Goal: Task Accomplishment & Management: Manage account settings

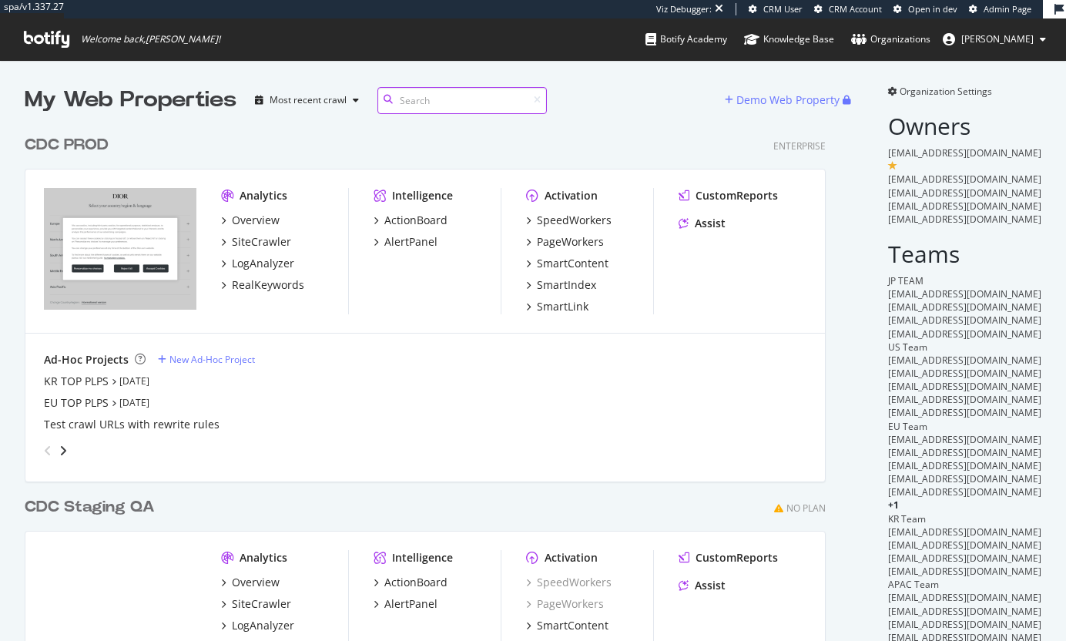
scroll to position [663, 801]
click at [68, 141] on div "CDC PROD" at bounding box center [67, 145] width 84 height 22
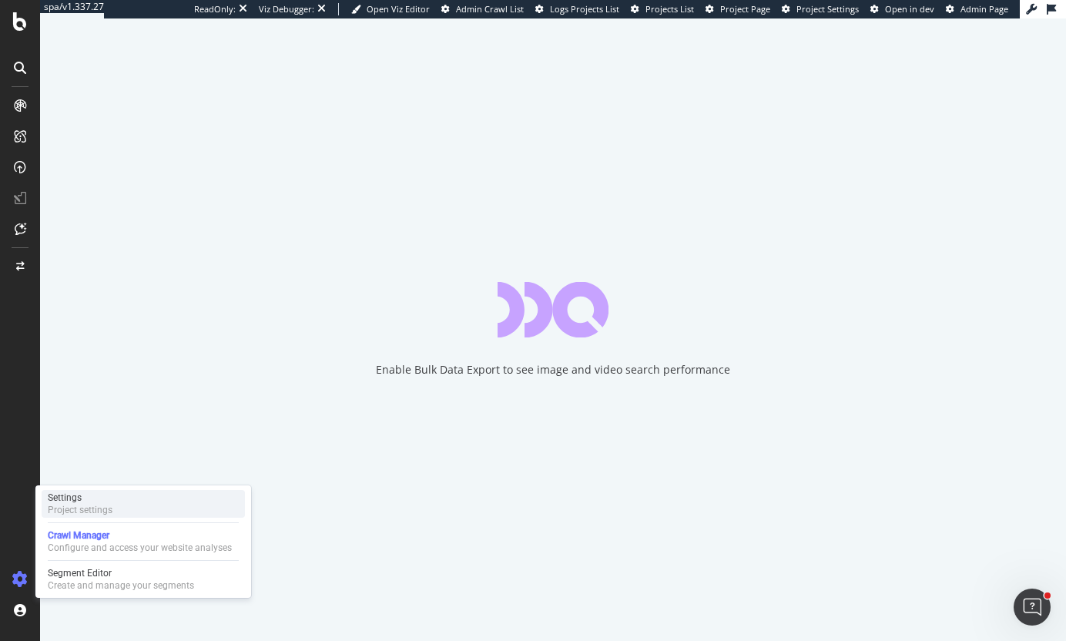
click at [79, 500] on div "Settings" at bounding box center [80, 497] width 65 height 12
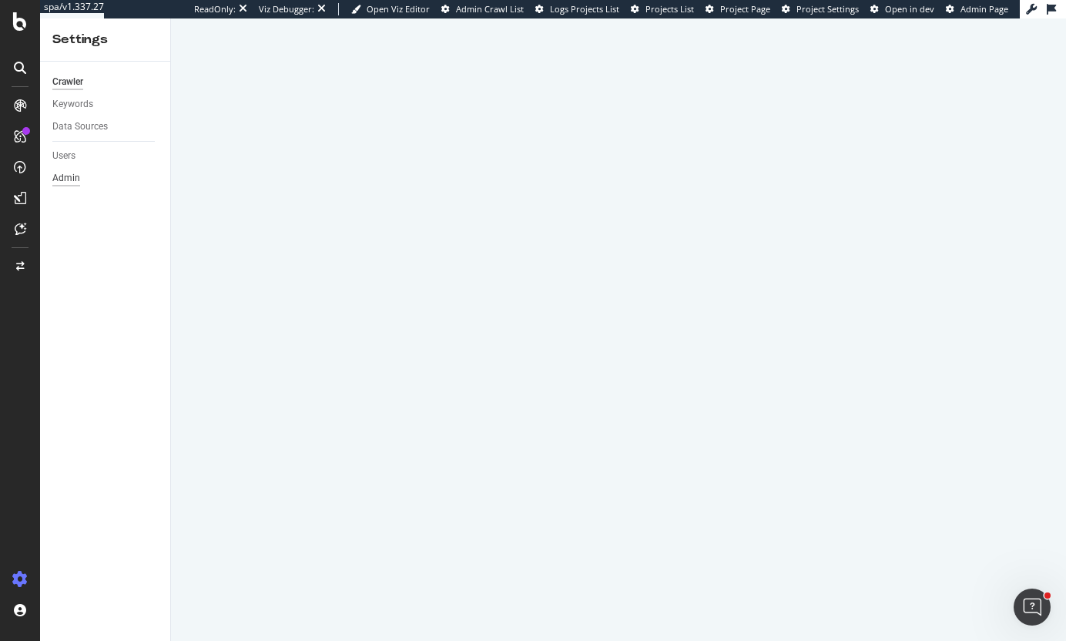
click at [65, 176] on div "Admin" at bounding box center [66, 178] width 28 height 16
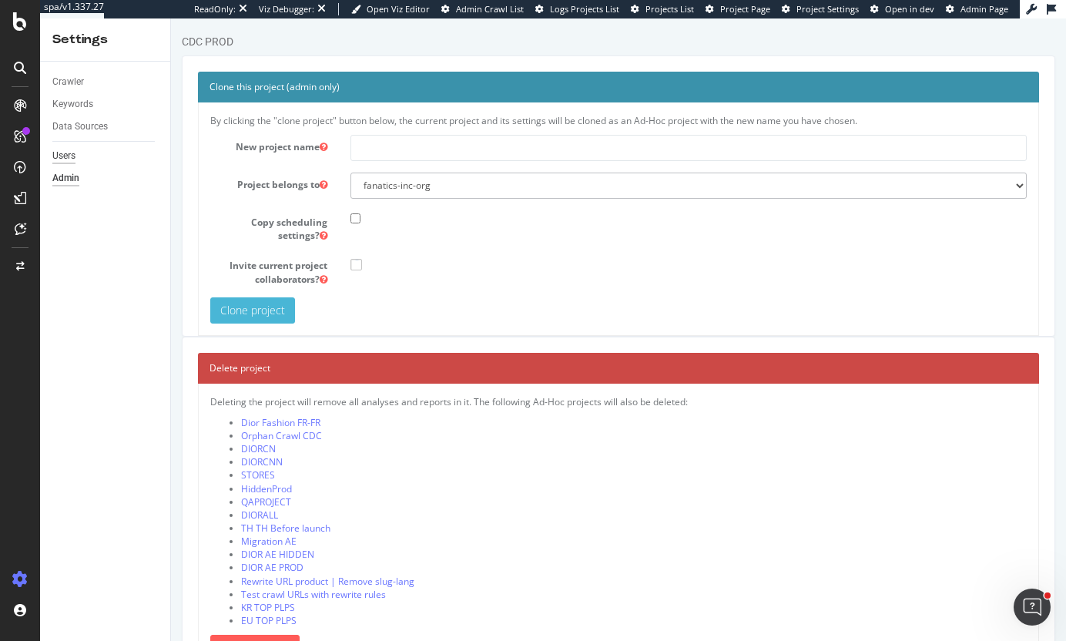
click at [64, 153] on div "Users" at bounding box center [63, 156] width 23 height 16
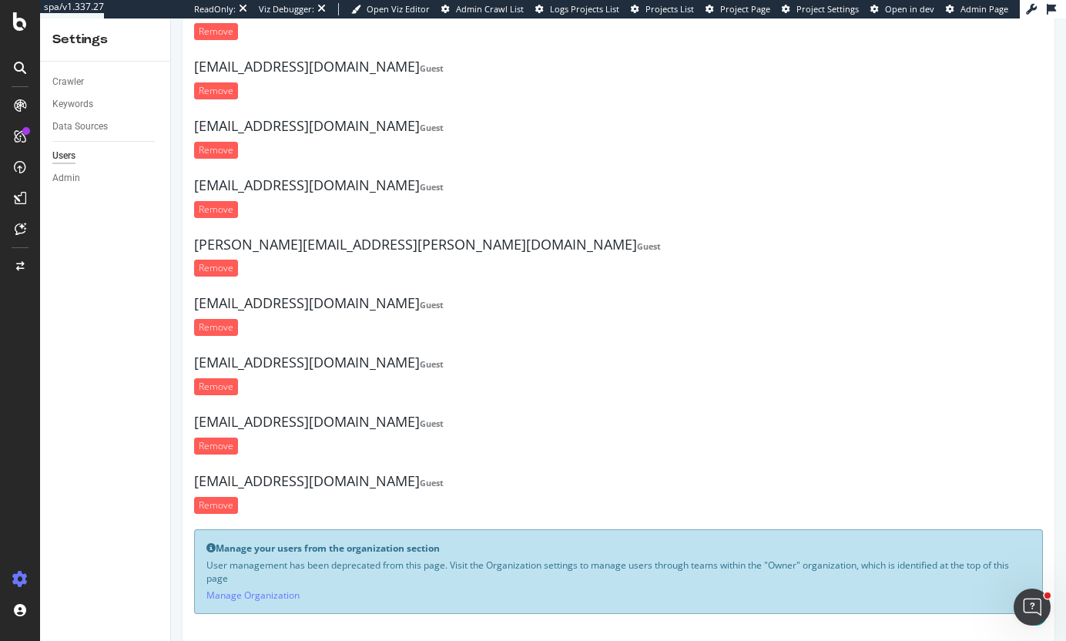
scroll to position [233, 0]
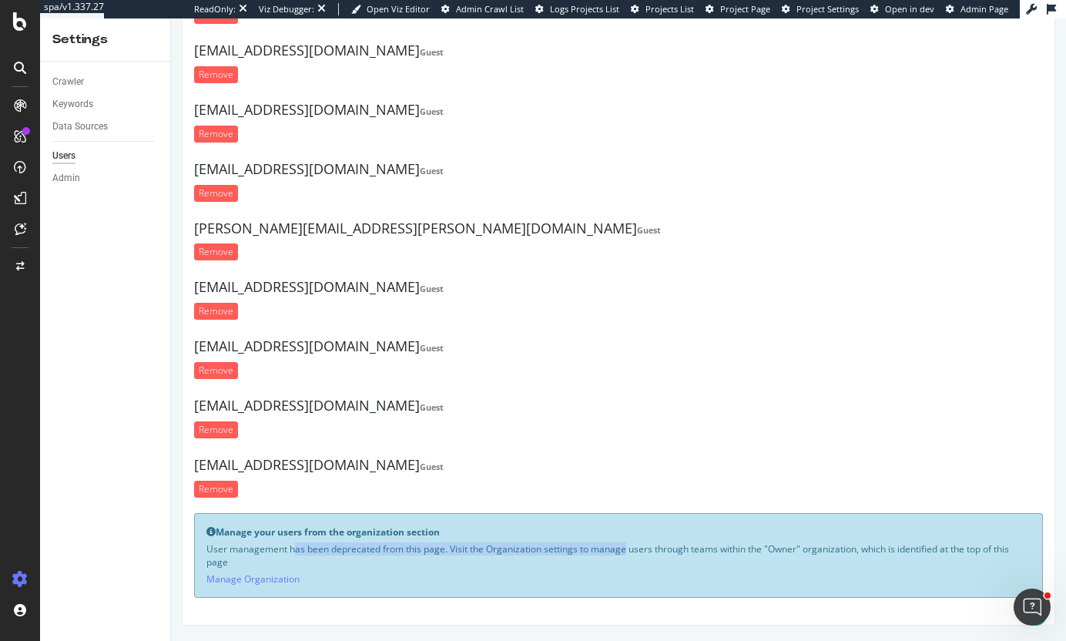
drag, startPoint x: 236, startPoint y: 538, endPoint x: 579, endPoint y: 554, distance: 342.9
click at [579, 554] on div "Manage your users from the organization section User management has been deprec…" at bounding box center [618, 555] width 848 height 85
click at [579, 554] on p "User management has been deprecated from this page. Visit the Organization sett…" at bounding box center [618, 555] width 824 height 26
click at [253, 577] on link "Manage Organization" at bounding box center [252, 578] width 93 height 13
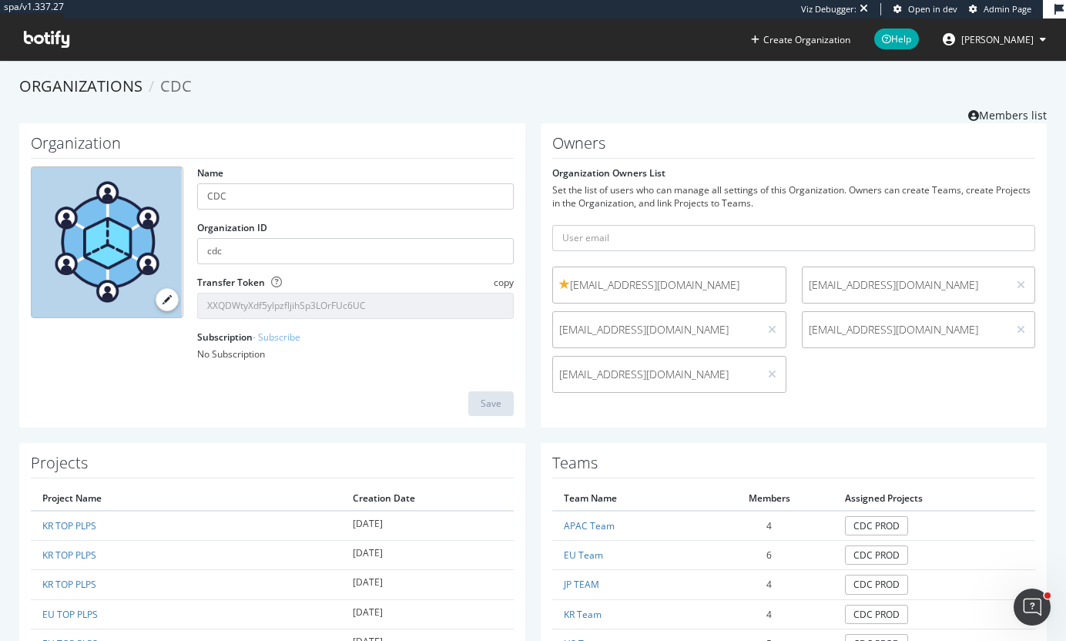
drag, startPoint x: 332, startPoint y: 119, endPoint x: 325, endPoint y: 114, distance: 8.8
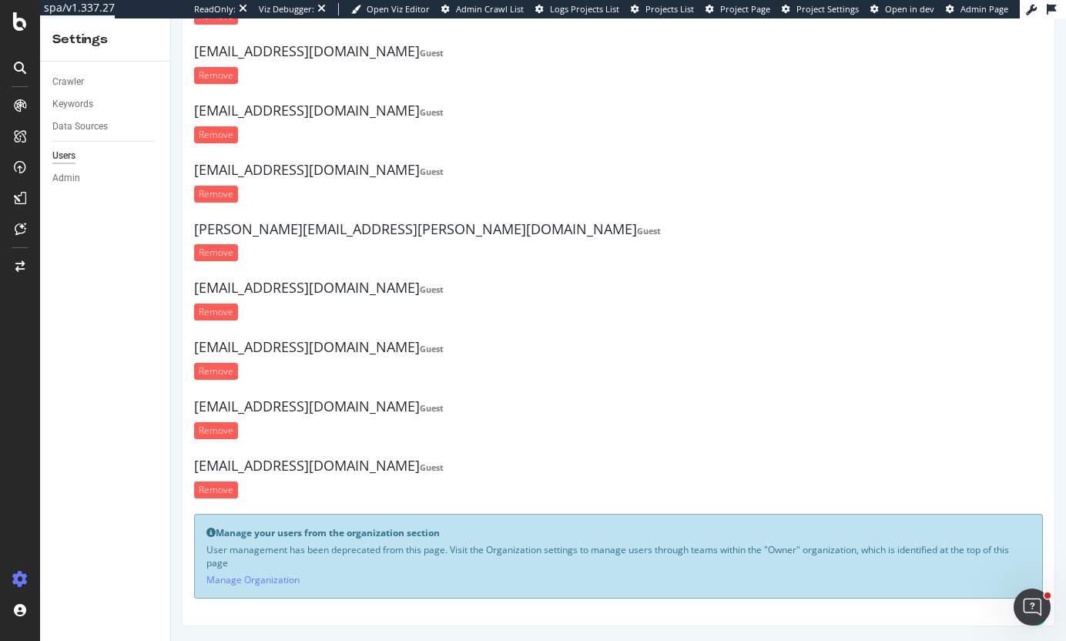
scroll to position [233, 0]
drag, startPoint x: 265, startPoint y: 552, endPoint x: 628, endPoint y: 550, distance: 363.4
click at [628, 550] on p "User management has been deprecated from this page. Visit the Organization sett…" at bounding box center [618, 555] width 824 height 26
drag, startPoint x: 225, startPoint y: 547, endPoint x: 738, endPoint y: 541, distance: 513.5
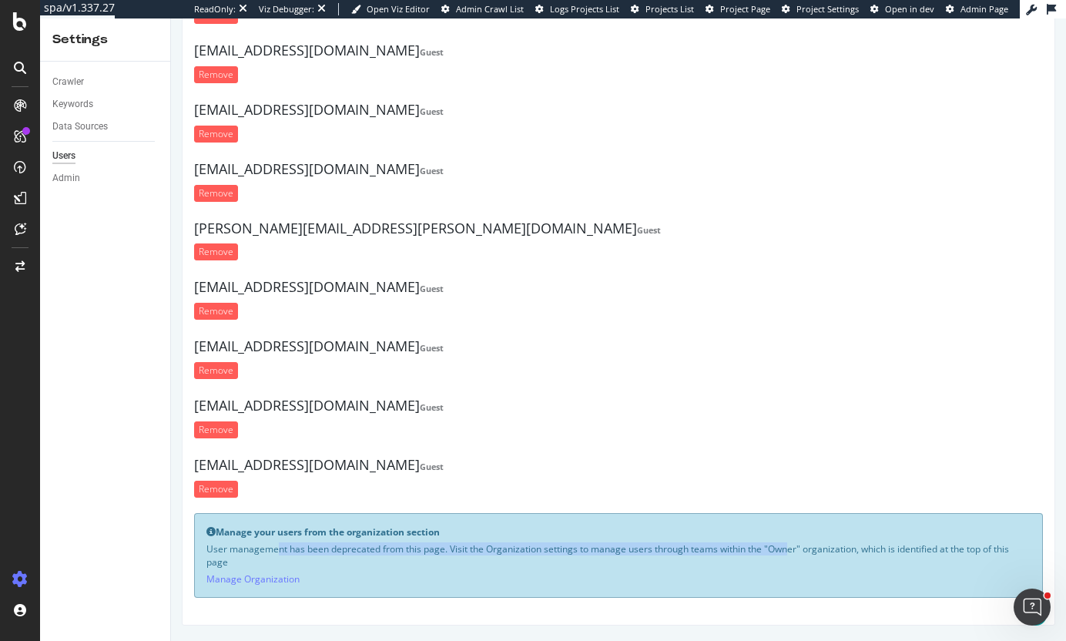
click at [738, 542] on p "User management has been deprecated from this page. Visit the Organization sett…" at bounding box center [618, 555] width 824 height 26
drag, startPoint x: 231, startPoint y: 550, endPoint x: 685, endPoint y: 551, distance: 454.2
click at [685, 550] on p "User management has been deprecated from this page. Visit the Organization sett…" at bounding box center [618, 555] width 824 height 26
click at [684, 551] on p "User management has been deprecated from this page. Visit the Organization sett…" at bounding box center [618, 555] width 824 height 26
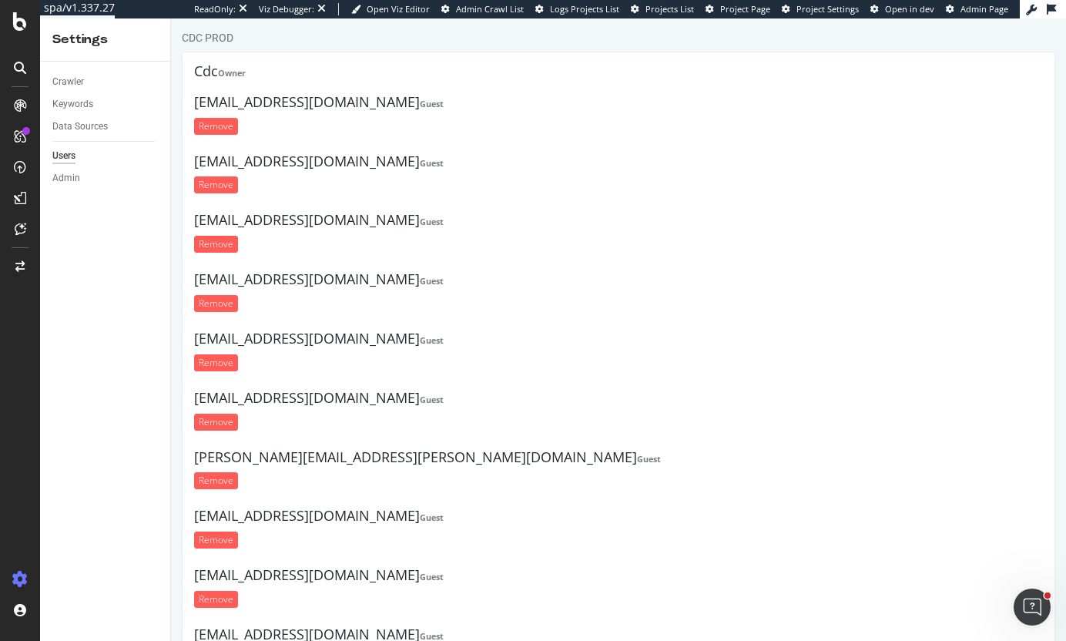
scroll to position [0, 0]
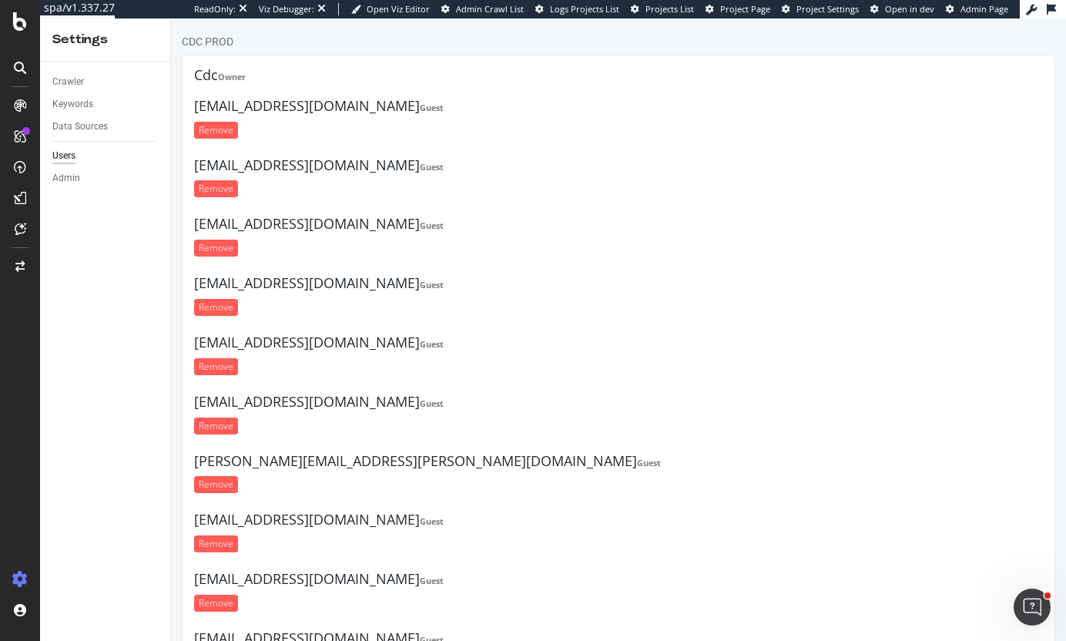
click at [621, 200] on div "zhzhao@christiandior.com Guest Remove" at bounding box center [618, 182] width 848 height 48
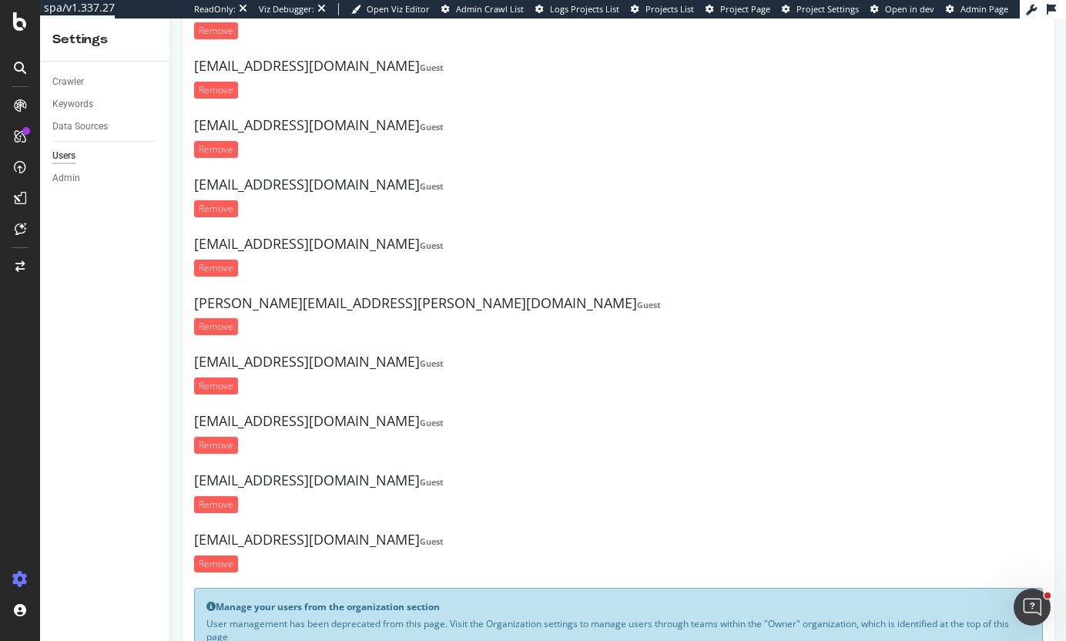
scroll to position [233, 0]
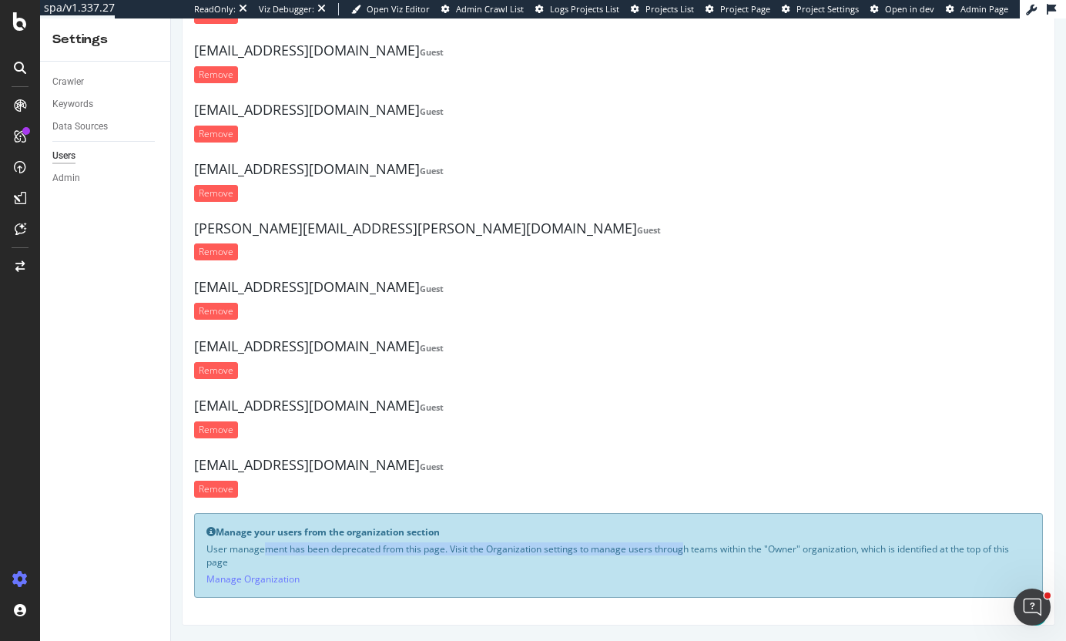
drag, startPoint x: 392, startPoint y: 544, endPoint x: 641, endPoint y: 542, distance: 249.5
click at [641, 542] on div "Manage your users from the organization section User management has been deprec…" at bounding box center [618, 555] width 848 height 85
click at [641, 542] on p "User management has been deprecated from this page. Visit the Organization sett…" at bounding box center [618, 555] width 824 height 26
drag, startPoint x: 224, startPoint y: 531, endPoint x: 414, endPoint y: 535, distance: 190.2
click at [414, 535] on b "Manage your users from the organization section" at bounding box center [328, 531] width 224 height 13
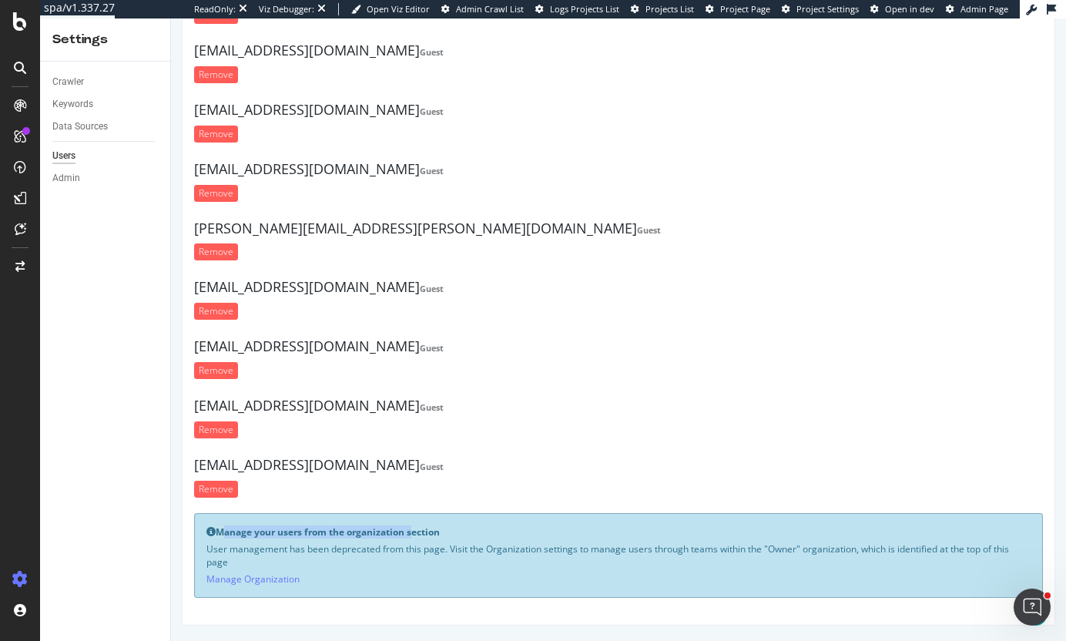
click at [414, 535] on b "Manage your users from the organization section" at bounding box center [328, 531] width 224 height 13
drag, startPoint x: 761, startPoint y: 551, endPoint x: 515, endPoint y: 540, distance: 245.8
click at [525, 540] on div "Manage your users from the organization section User management has been deprec…" at bounding box center [618, 555] width 848 height 85
click at [496, 540] on div "Manage your users from the organization section User management has been deprec…" at bounding box center [618, 555] width 848 height 85
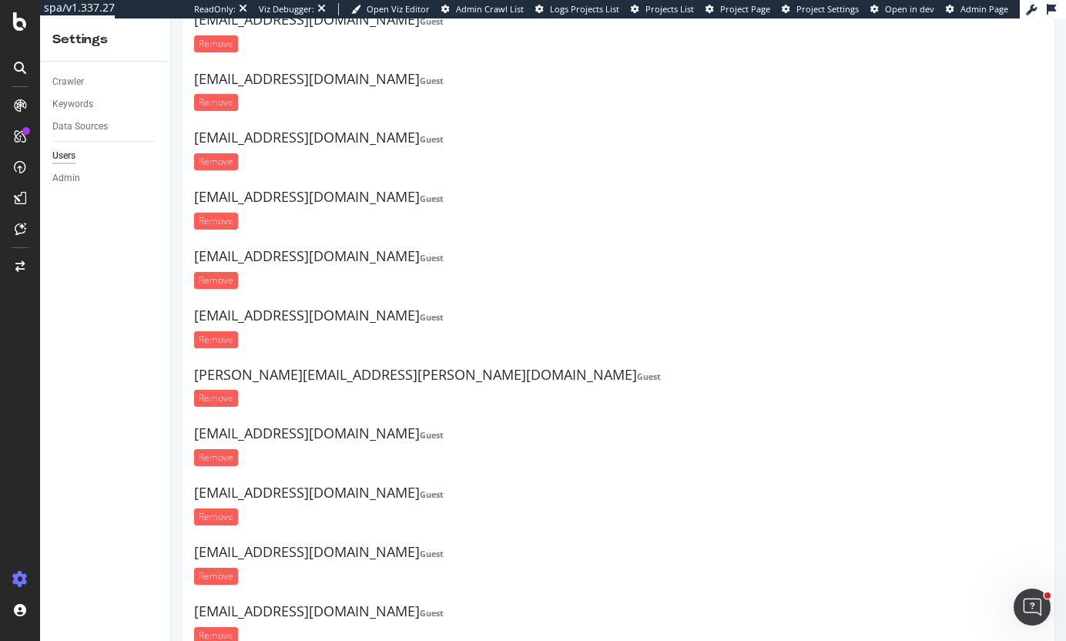
scroll to position [0, 0]
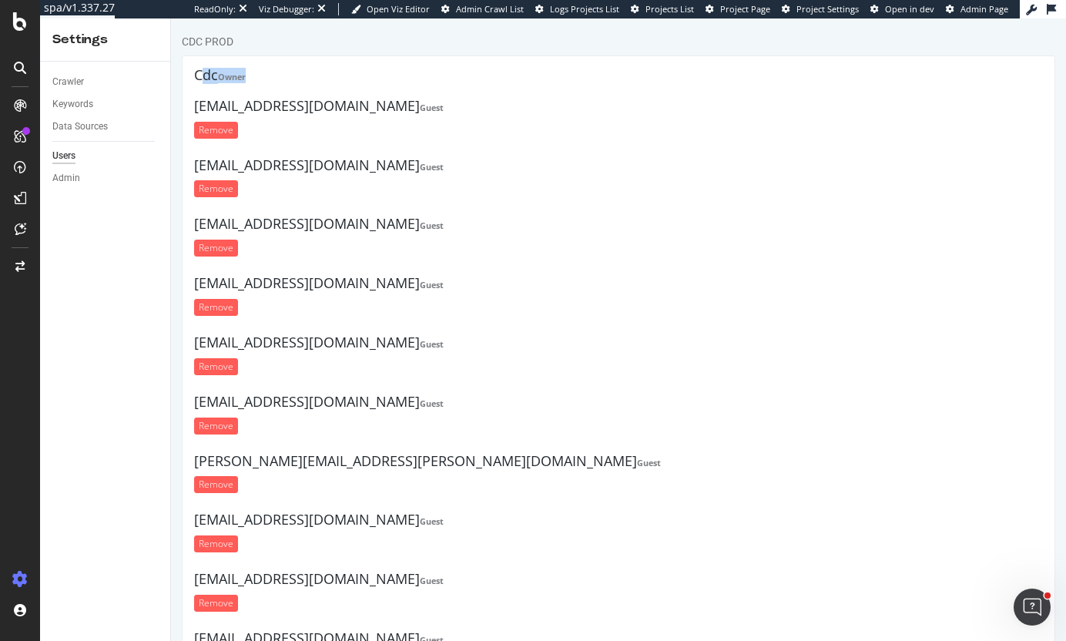
drag, startPoint x: 202, startPoint y: 73, endPoint x: 298, endPoint y: 75, distance: 96.2
click at [298, 75] on h4 "Cdc Owner" at bounding box center [618, 75] width 848 height 15
drag, startPoint x: 208, startPoint y: 71, endPoint x: 193, endPoint y: 70, distance: 14.6
click at [193, 70] on div "Cdc Owner [EMAIL_ADDRESS][DOMAIN_NAME] Guest Remove [EMAIL_ADDRESS][DOMAIN_NAME…" at bounding box center [618, 456] width 873 height 802
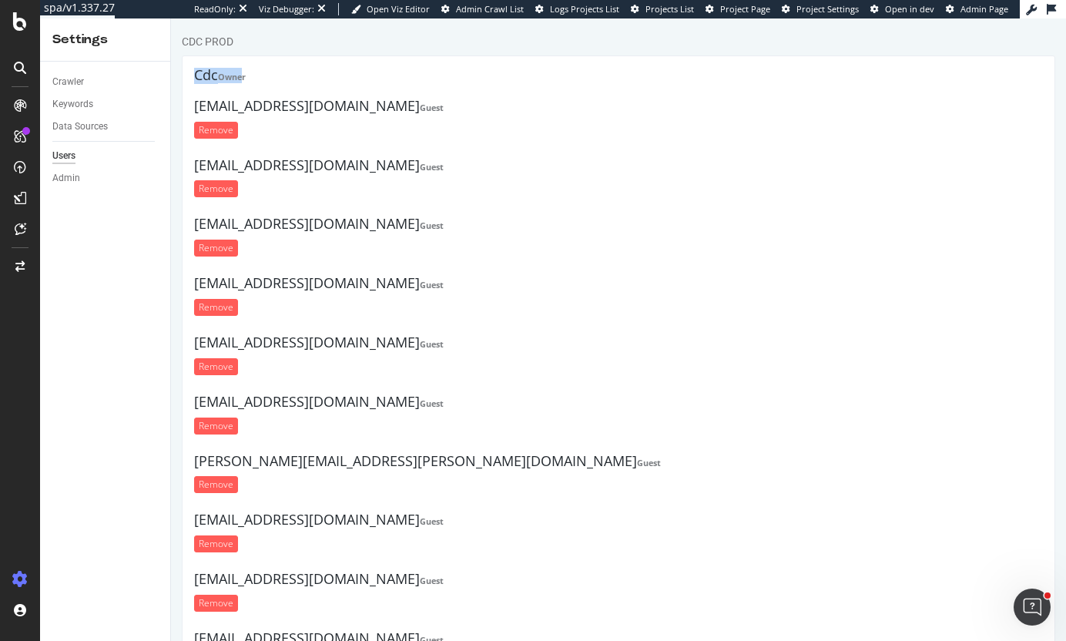
click at [193, 70] on div "Cdc Owner [EMAIL_ADDRESS][DOMAIN_NAME] Guest Remove [EMAIL_ADDRESS][DOMAIN_NAME…" at bounding box center [618, 456] width 873 height 802
drag, startPoint x: 209, startPoint y: 75, endPoint x: 178, endPoint y: 75, distance: 31.6
click at [179, 75] on div "CDC PROD Cdc Owner [EMAIL_ADDRESS][DOMAIN_NAME] Guest Remove [EMAIL_ADDRESS][DO…" at bounding box center [618, 446] width 895 height 824
click at [178, 75] on div "CDC PROD Cdc Owner [EMAIL_ADDRESS][DOMAIN_NAME] Guest Remove [EMAIL_ADDRESS][DO…" at bounding box center [618, 446] width 895 height 824
drag, startPoint x: 244, startPoint y: 75, endPoint x: 220, endPoint y: 74, distance: 23.9
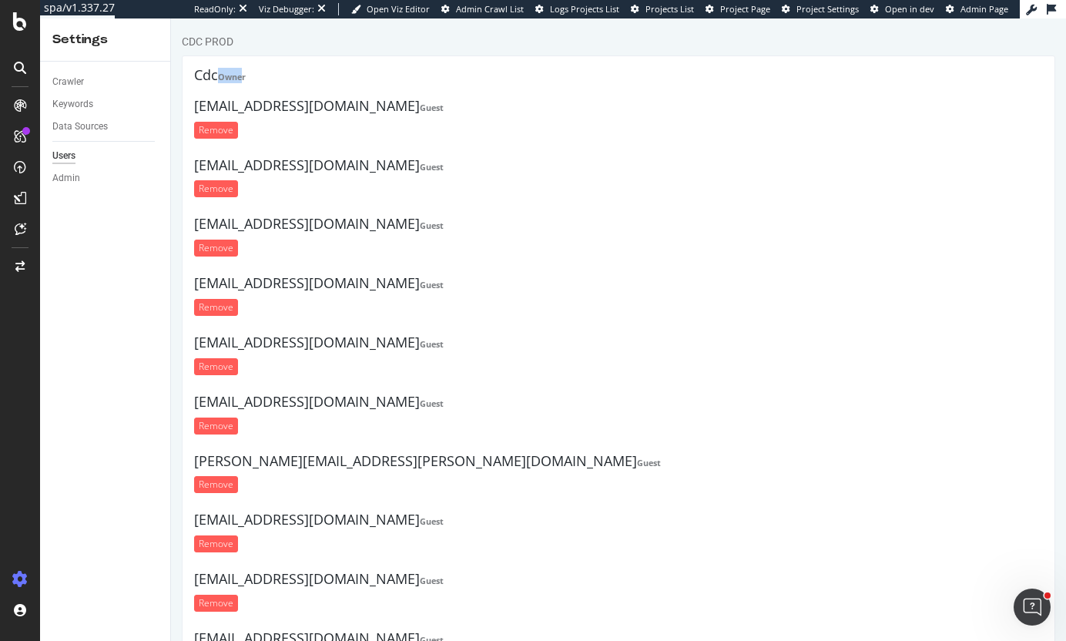
click at [220, 74] on h4 "Cdc Owner" at bounding box center [618, 75] width 848 height 15
click at [185, 72] on div "CDC PROD Cdc Owner [EMAIL_ADDRESS][DOMAIN_NAME] Guest Remove [EMAIL_ADDRESS][DO…" at bounding box center [618, 446] width 895 height 824
drag, startPoint x: 222, startPoint y: 81, endPoint x: 287, endPoint y: 84, distance: 65.5
click at [287, 84] on div "Cdc Owner" at bounding box center [618, 77] width 848 height 19
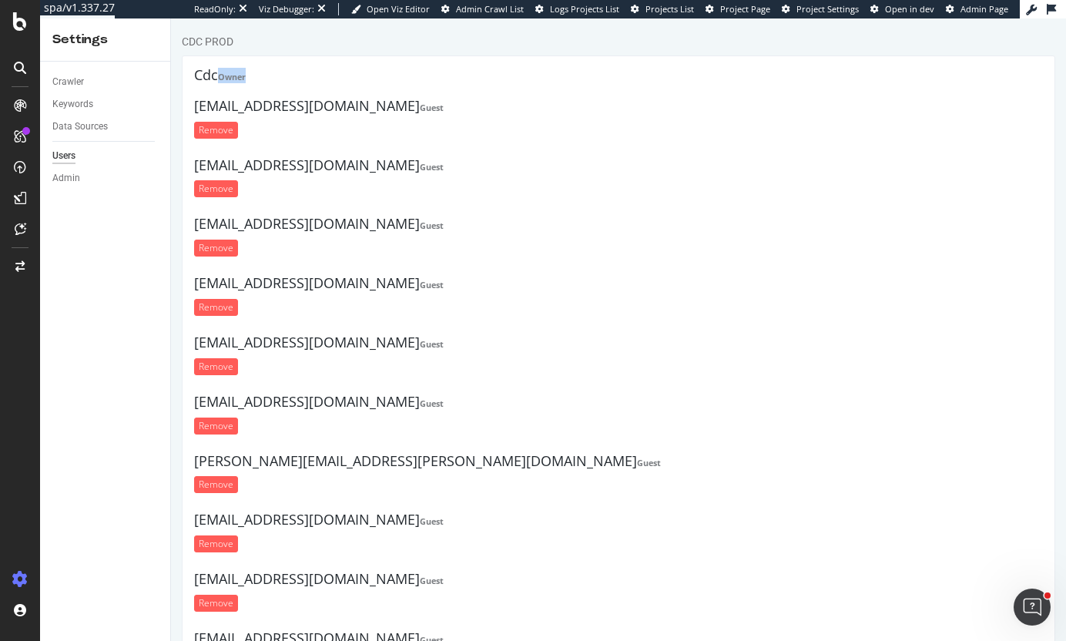
click at [287, 84] on div "Cdc Owner" at bounding box center [618, 77] width 848 height 19
drag, startPoint x: 193, startPoint y: 69, endPoint x: 289, endPoint y: 75, distance: 96.5
click at [289, 75] on div "Cdc Owner [EMAIL_ADDRESS][DOMAIN_NAME] Guest Remove [EMAIL_ADDRESS][DOMAIN_NAME…" at bounding box center [618, 456] width 873 height 802
click at [289, 75] on h4 "Cdc Owner" at bounding box center [618, 75] width 848 height 15
drag, startPoint x: 200, startPoint y: 79, endPoint x: 326, endPoint y: 64, distance: 126.4
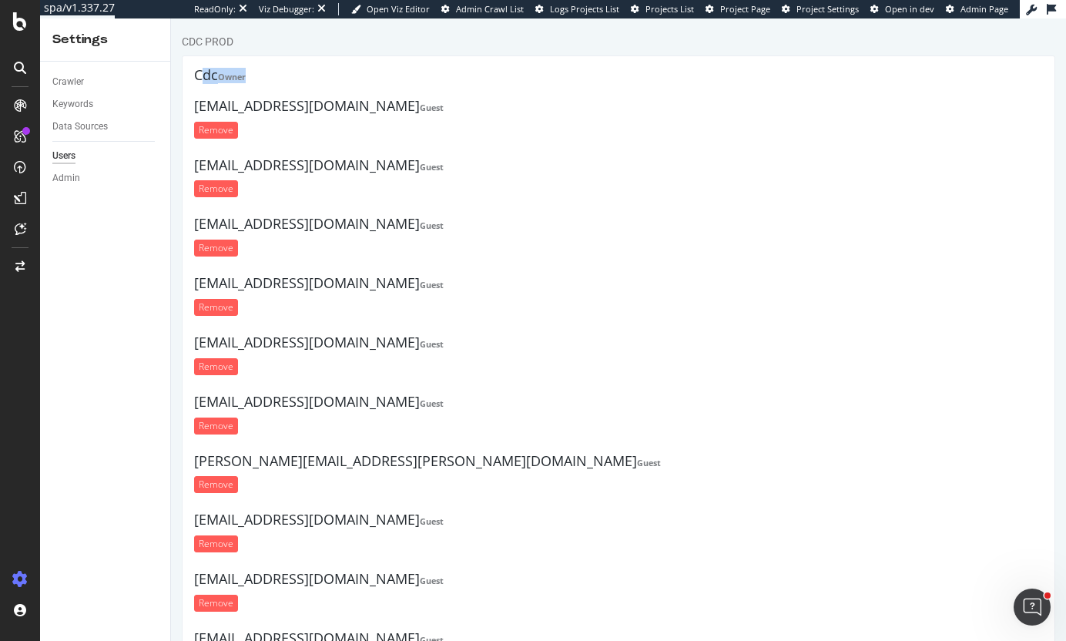
click at [326, 64] on div "Cdc Owner [EMAIL_ADDRESS][DOMAIN_NAME] Guest Remove [EMAIL_ADDRESS][DOMAIN_NAME…" at bounding box center [618, 456] width 873 height 802
drag, startPoint x: 185, startPoint y: 73, endPoint x: 295, endPoint y: 73, distance: 110.1
click at [295, 73] on div "Cdc Owner [EMAIL_ADDRESS][DOMAIN_NAME] Guest Remove [EMAIL_ADDRESS][DOMAIN_NAME…" at bounding box center [618, 456] width 873 height 802
click at [295, 73] on h4 "Cdc Owner" at bounding box center [618, 75] width 848 height 15
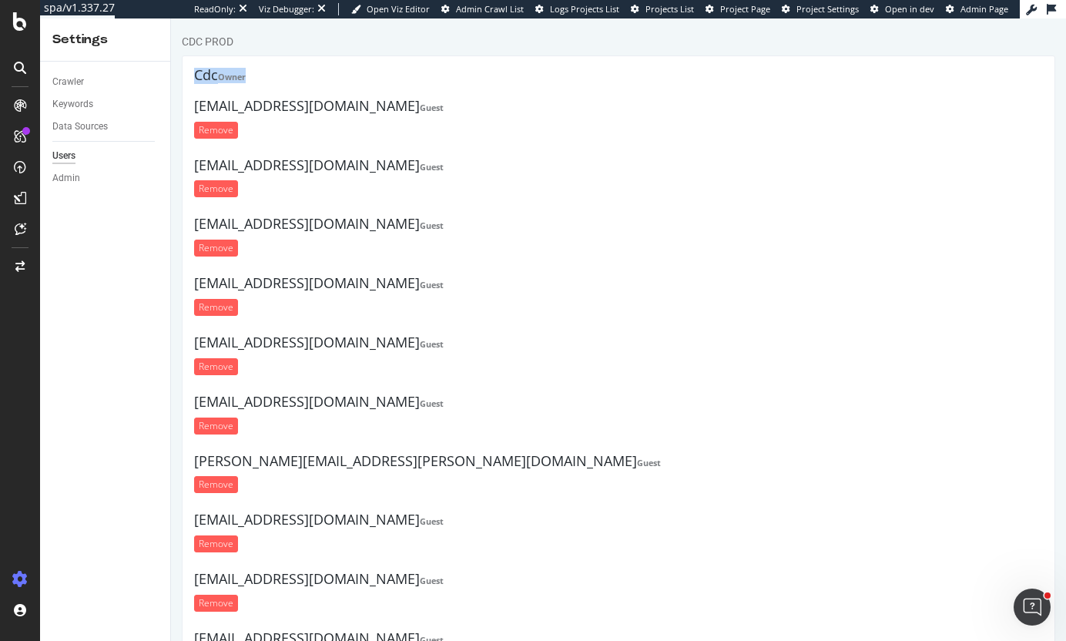
drag, startPoint x: 192, startPoint y: 74, endPoint x: 427, endPoint y: 82, distance: 235.0
click at [427, 82] on div "Cdc Owner [EMAIL_ADDRESS][DOMAIN_NAME] Guest Remove [EMAIL_ADDRESS][DOMAIN_NAME…" at bounding box center [618, 456] width 873 height 802
click at [427, 82] on h4 "Cdc Owner" at bounding box center [618, 75] width 848 height 15
drag, startPoint x: 199, startPoint y: 65, endPoint x: 291, endPoint y: 68, distance: 92.4
click at [291, 68] on div "Cdc Owner [EMAIL_ADDRESS][DOMAIN_NAME] Guest Remove [EMAIL_ADDRESS][DOMAIN_NAME…" at bounding box center [618, 456] width 873 height 802
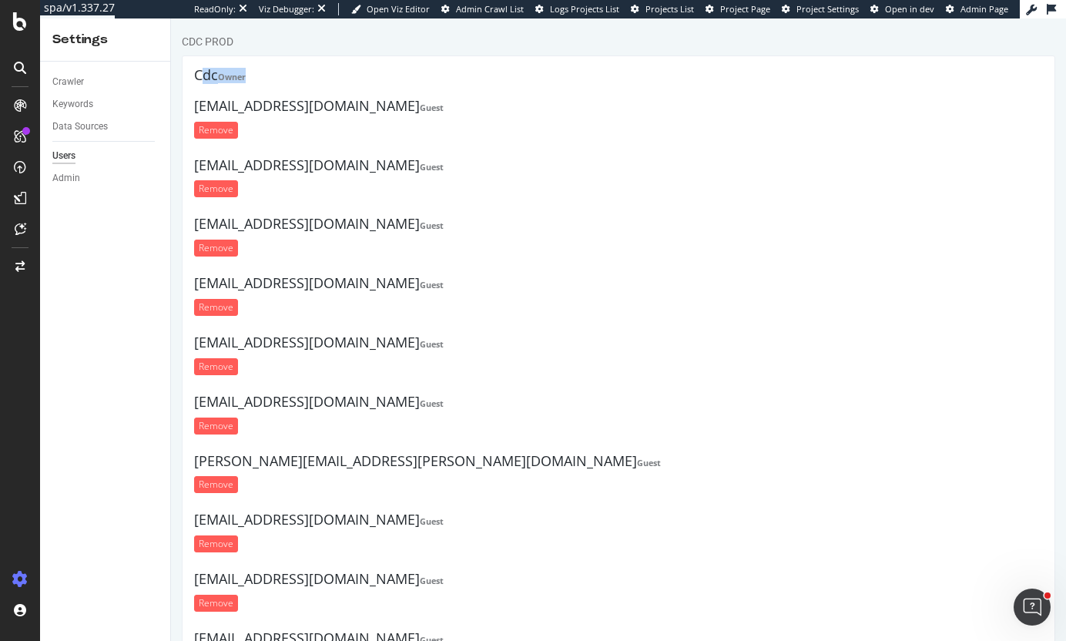
click at [291, 68] on h4 "Cdc Owner" at bounding box center [618, 75] width 848 height 15
drag, startPoint x: 218, startPoint y: 75, endPoint x: 334, endPoint y: 77, distance: 116.3
click at [334, 78] on div "Cdc Owner [EMAIL_ADDRESS][DOMAIN_NAME] Guest Remove [EMAIL_ADDRESS][DOMAIN_NAME…" at bounding box center [618, 456] width 873 height 802
click at [334, 77] on h4 "Cdc Owner" at bounding box center [618, 75] width 848 height 15
drag, startPoint x: 191, startPoint y: 81, endPoint x: 249, endPoint y: 74, distance: 58.9
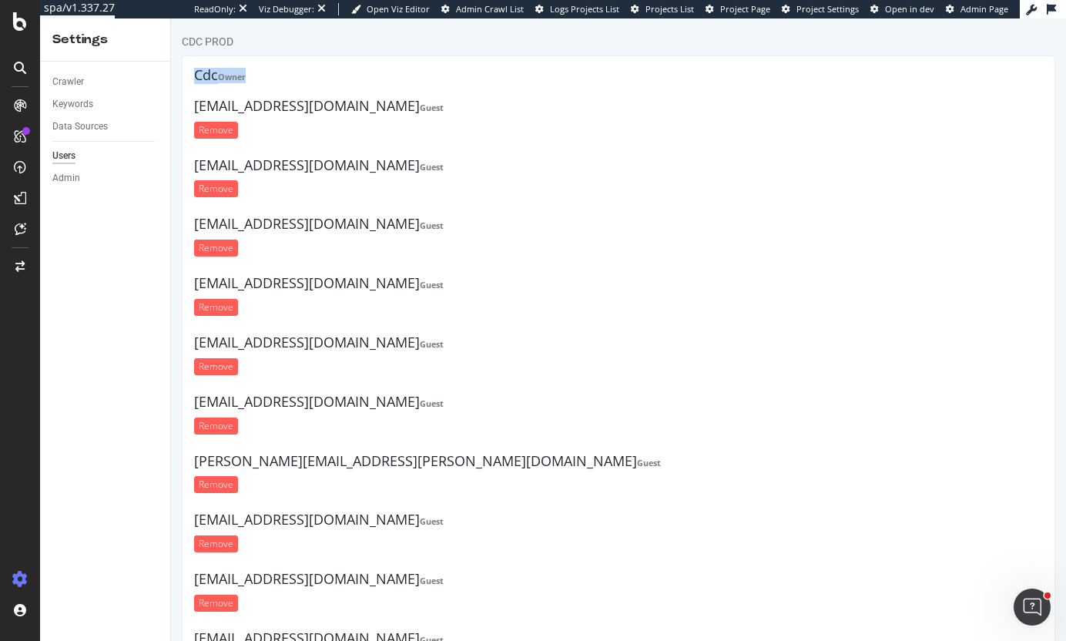
click at [249, 74] on div "Cdc Owner [EMAIL_ADDRESS][DOMAIN_NAME] Guest Remove [EMAIL_ADDRESS][DOMAIN_NAME…" at bounding box center [618, 456] width 873 height 802
click at [249, 74] on h4 "Cdc Owner" at bounding box center [618, 75] width 848 height 15
drag, startPoint x: 288, startPoint y: 80, endPoint x: 202, endPoint y: 72, distance: 86.6
click at [202, 72] on h4 "Cdc Owner" at bounding box center [618, 75] width 848 height 15
click at [200, 72] on h4 "Cdc Owner" at bounding box center [618, 75] width 848 height 15
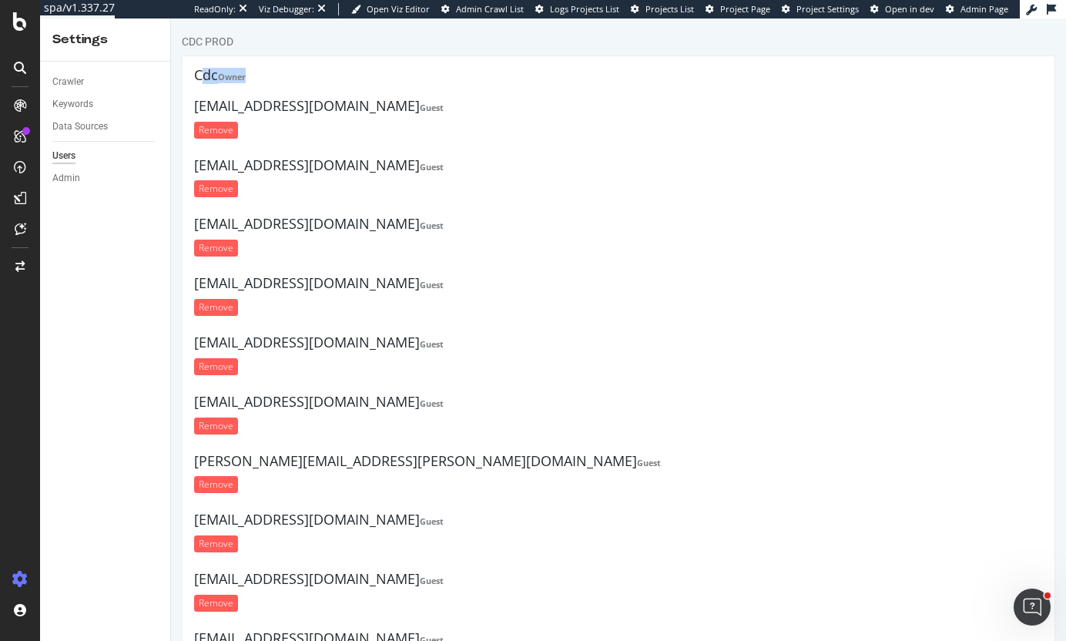
drag, startPoint x: 260, startPoint y: 75, endPoint x: 199, endPoint y: 69, distance: 61.9
click at [199, 69] on h4 "Cdc Owner" at bounding box center [618, 75] width 848 height 15
click at [199, 68] on h4 "Cdc Owner" at bounding box center [618, 75] width 848 height 15
drag, startPoint x: 256, startPoint y: 75, endPoint x: 198, endPoint y: 72, distance: 58.6
click at [198, 72] on h4 "Cdc Owner" at bounding box center [618, 75] width 848 height 15
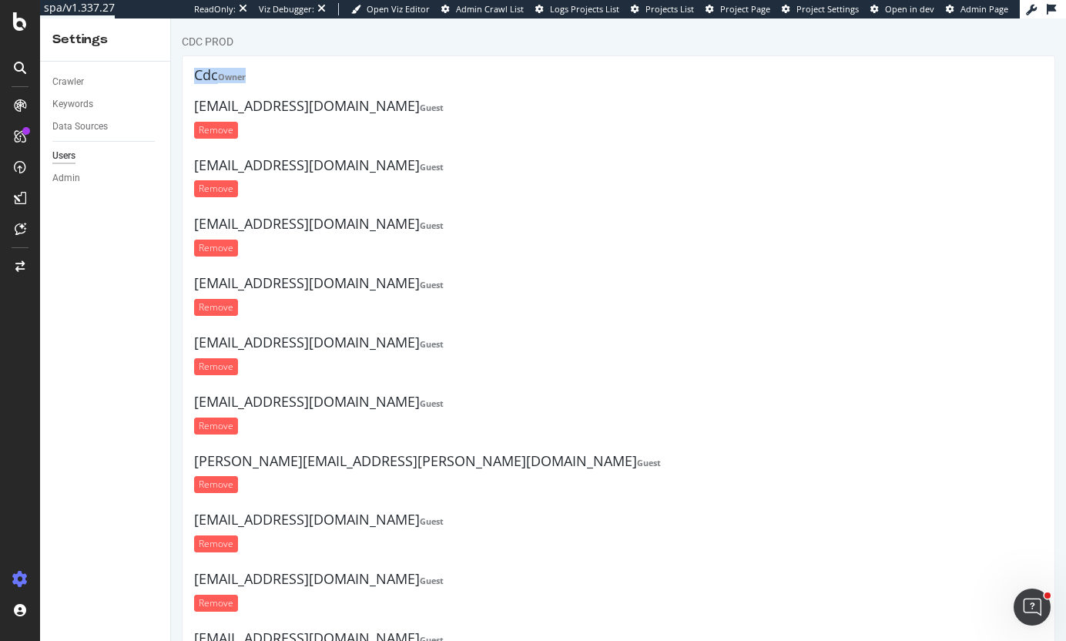
click at [198, 72] on h4 "Cdc Owner" at bounding box center [618, 75] width 848 height 15
drag, startPoint x: 216, startPoint y: 72, endPoint x: 352, endPoint y: 75, distance: 135.5
click at [352, 75] on h4 "Cdc Owner" at bounding box center [618, 75] width 848 height 15
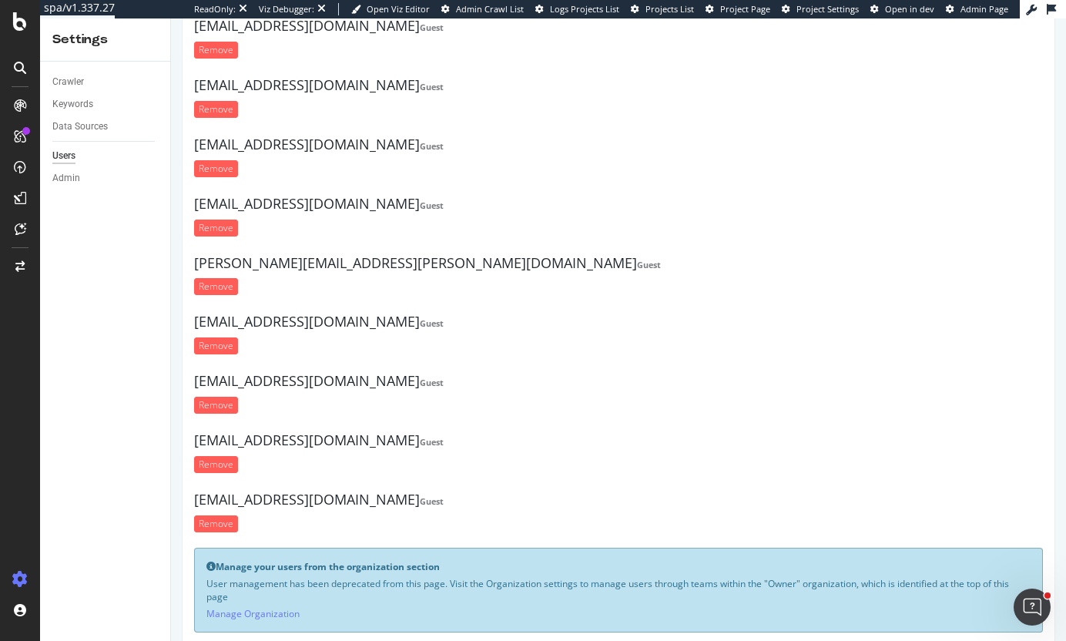
scroll to position [233, 0]
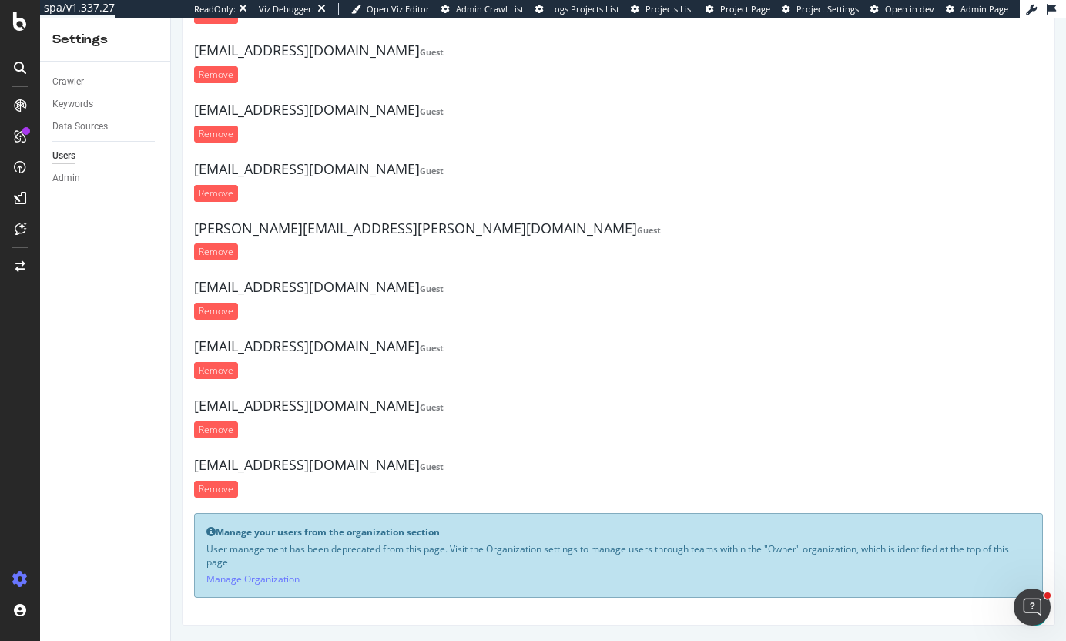
click at [719, 285] on h4 "[EMAIL_ADDRESS][DOMAIN_NAME] Guest" at bounding box center [618, 286] width 848 height 15
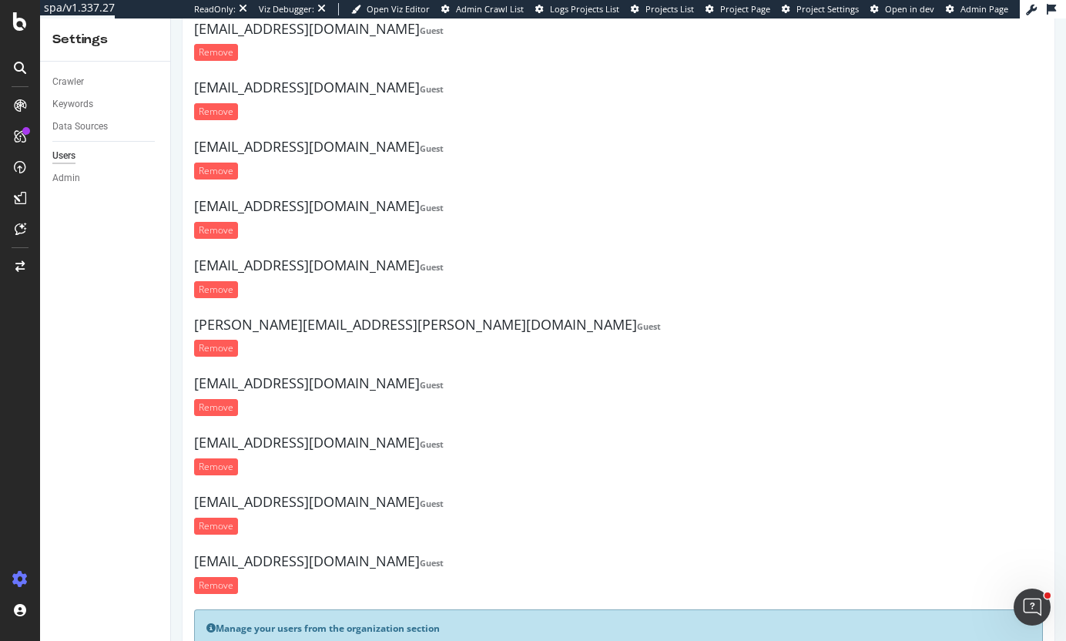
scroll to position [0, 0]
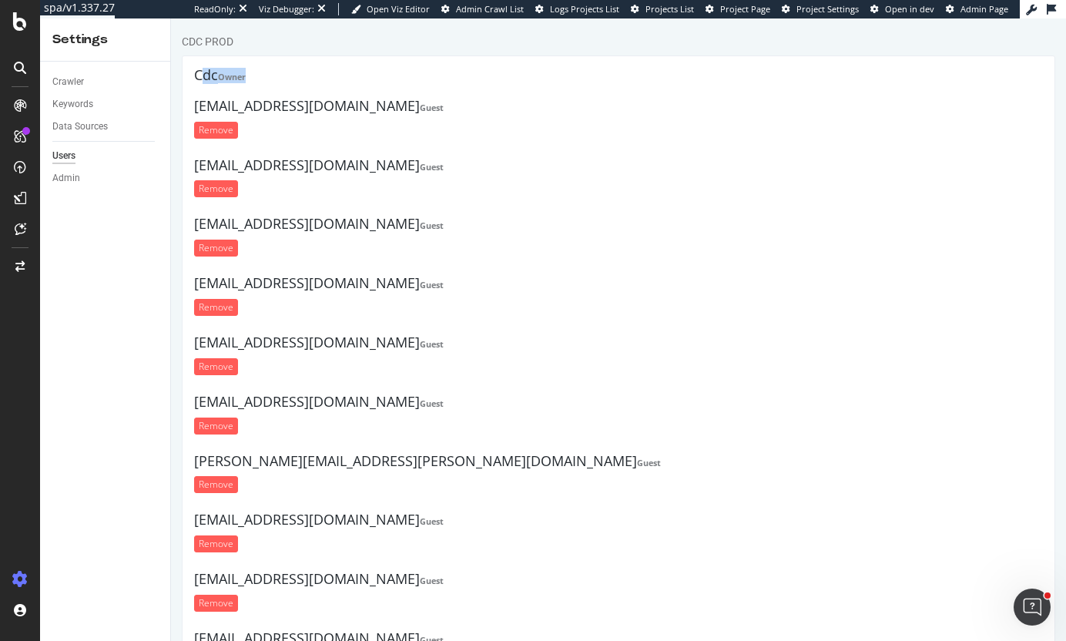
drag, startPoint x: 244, startPoint y: 74, endPoint x: 373, endPoint y: 80, distance: 128.7
click at [373, 80] on div "Cdc Owner [EMAIL_ADDRESS][DOMAIN_NAME] Guest Remove [EMAIL_ADDRESS][DOMAIN_NAME…" at bounding box center [618, 456] width 873 height 802
click at [373, 80] on h4 "Cdc Owner" at bounding box center [618, 75] width 848 height 15
